Goal: Find contact information: Find contact information

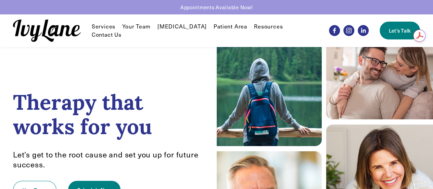
click at [134, 30] on link "Your Team" at bounding box center [136, 26] width 28 height 8
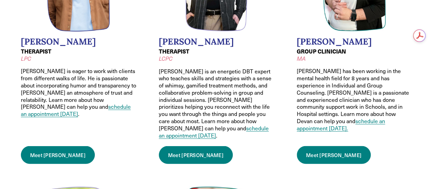
scroll to position [664, 0]
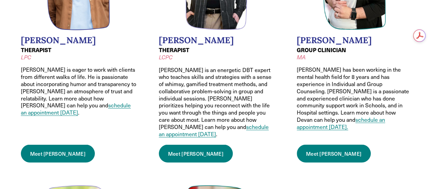
click at [192, 144] on link "Meet [PERSON_NAME]" at bounding box center [196, 153] width 74 height 18
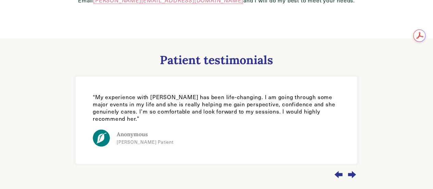
scroll to position [582, 0]
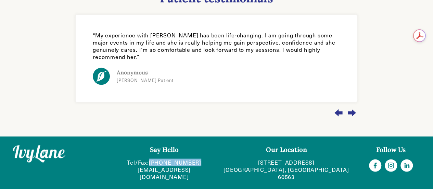
drag, startPoint x: 208, startPoint y: 161, endPoint x: 157, endPoint y: 163, distance: 50.3
click at [157, 163] on p "Tel/Fax: (630) 282-8589 hello@IvyLaneCounseling.com" at bounding box center [164, 168] width 93 height 21
copy link "[PHONE_NUMBER]"
click at [183, 119] on div "fibo Ivy Lane Patient Anonymous Ivy Lane Patient" at bounding box center [216, 63] width 300 height 116
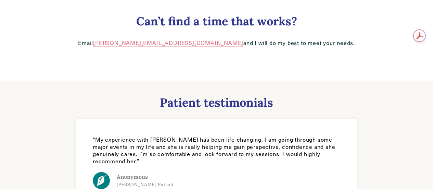
scroll to position [411, 0]
